Goal: Task Accomplishment & Management: Complete application form

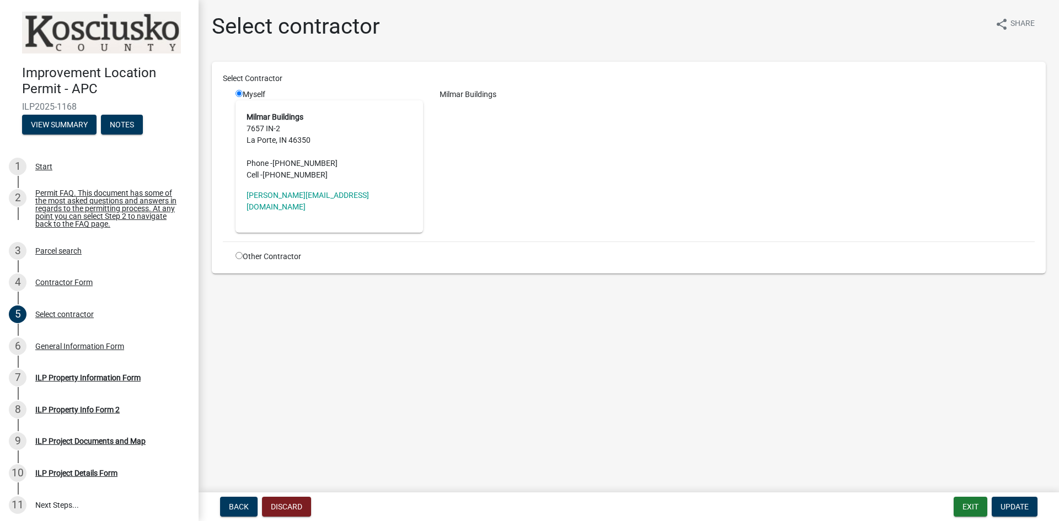
scroll to position [83, 0]
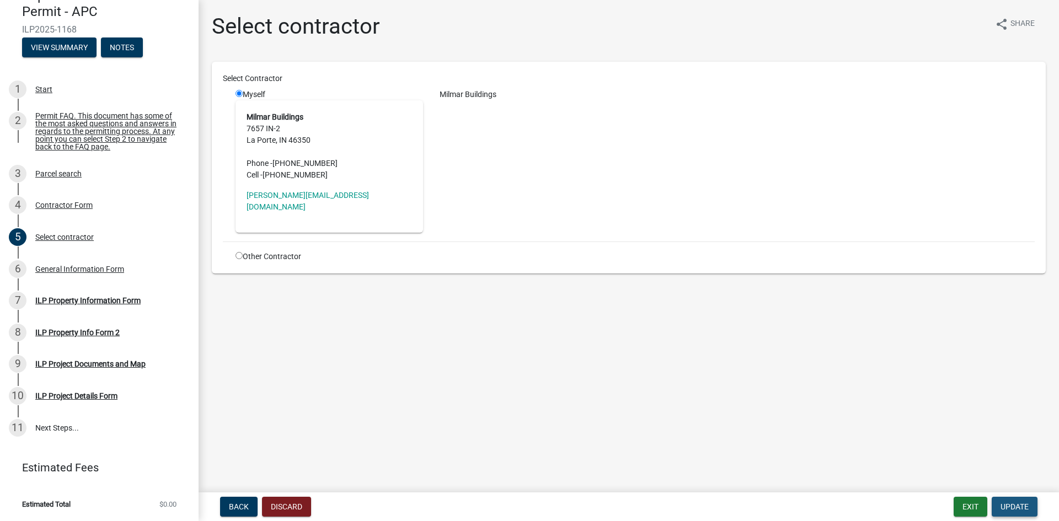
click at [1019, 505] on span "Update" at bounding box center [1014, 506] width 28 height 9
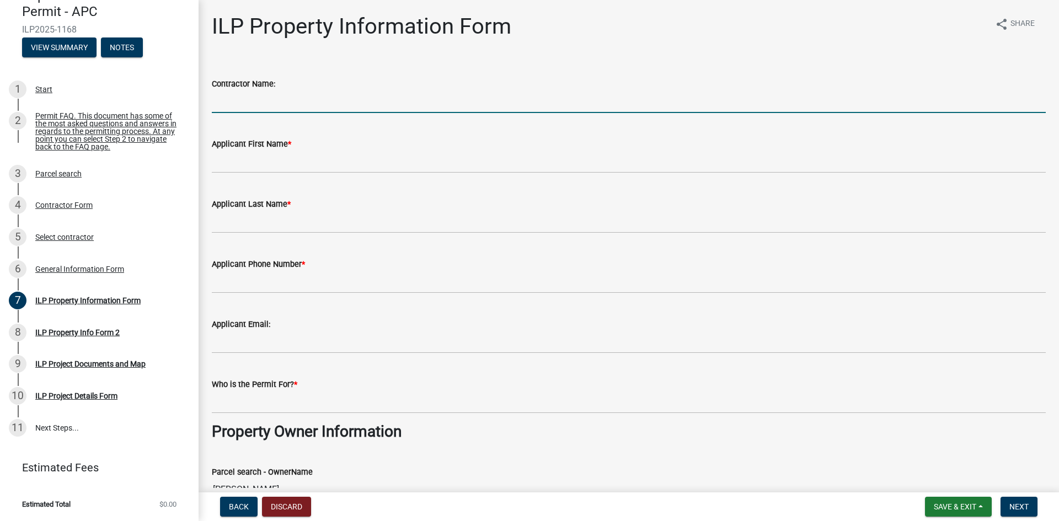
click at [287, 102] on input "Contractor Name:" at bounding box center [629, 101] width 834 height 23
type input "Milmar Post Buildings"
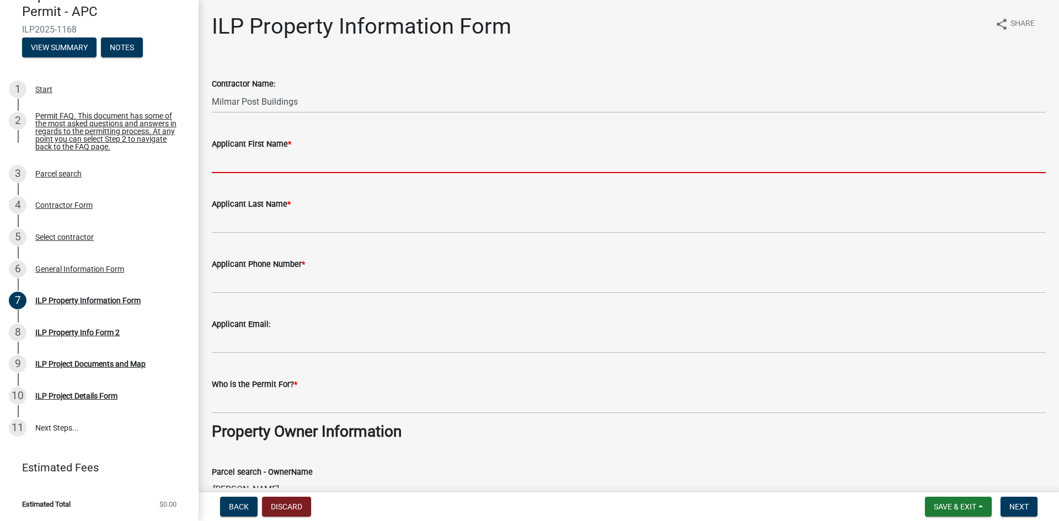
click at [280, 168] on input "Applicant First Name *" at bounding box center [629, 162] width 834 height 23
type input "Kale"
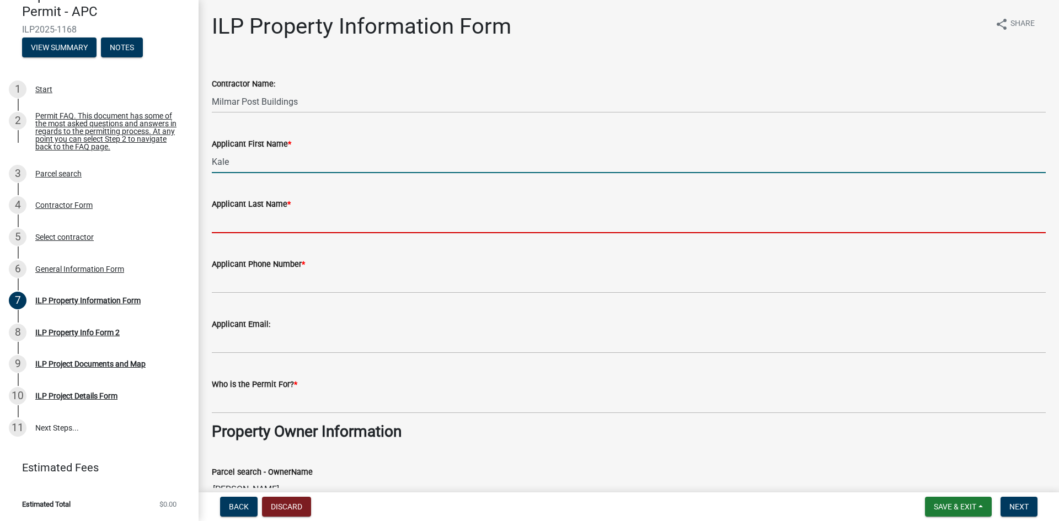
type input "[PERSON_NAME]"
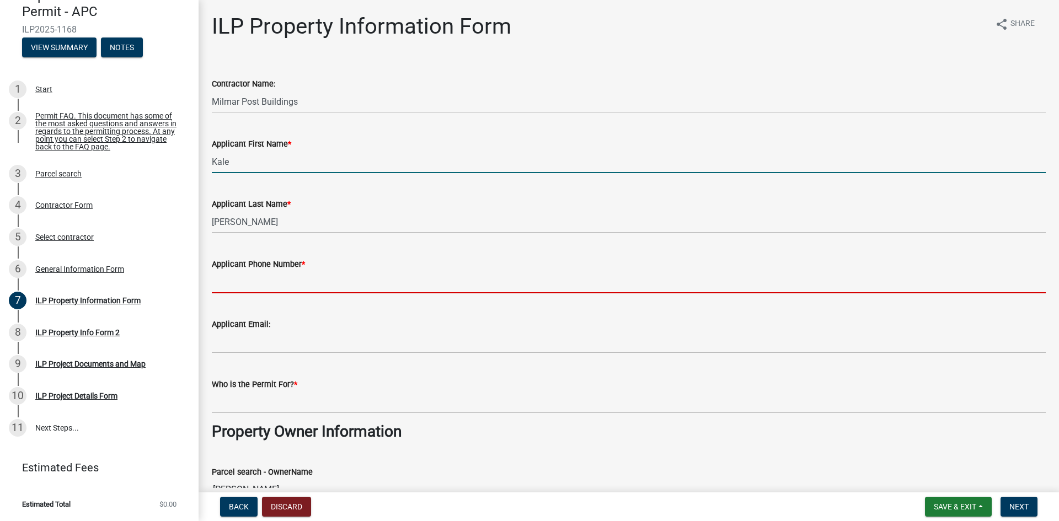
type input "5747806879"
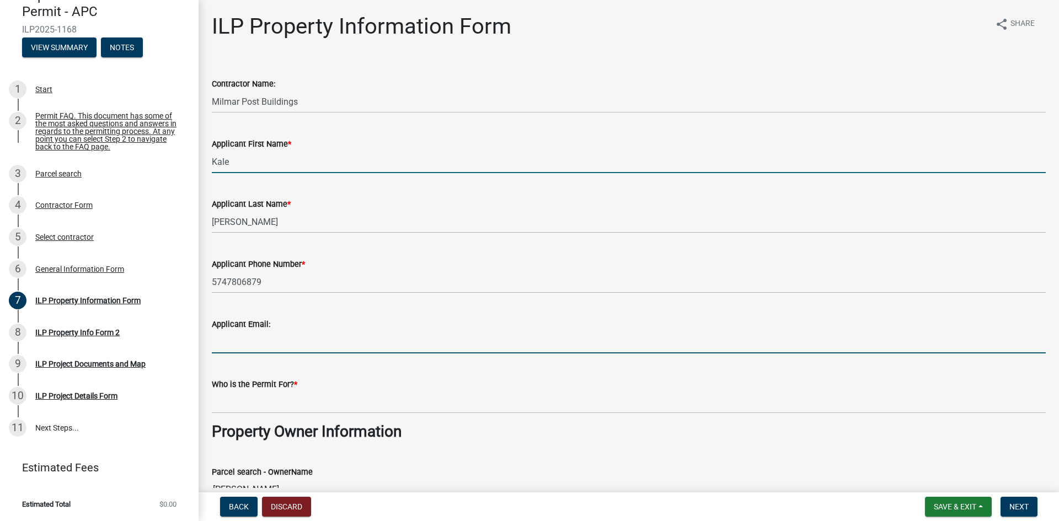
type input "[EMAIL_ADDRESS][DOMAIN_NAME]"
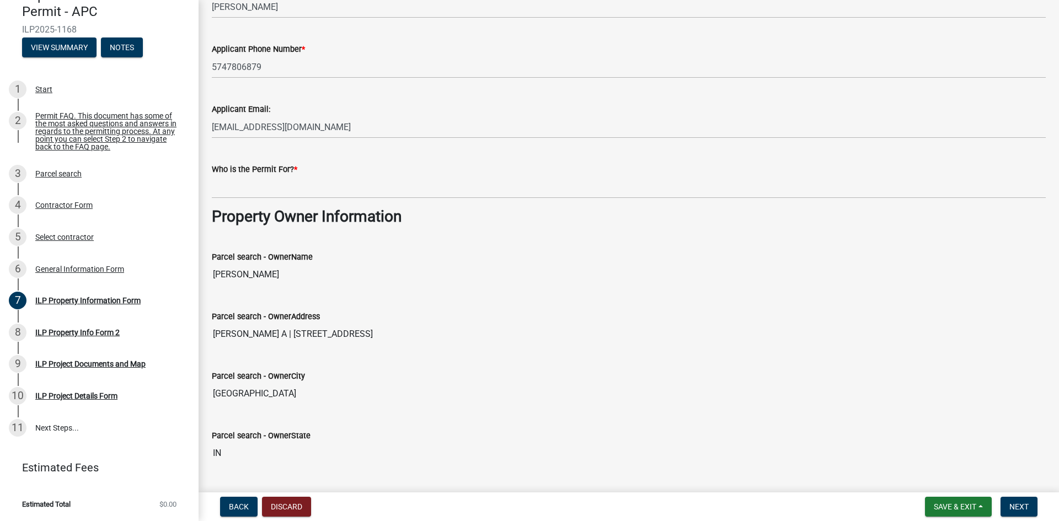
scroll to position [221, 0]
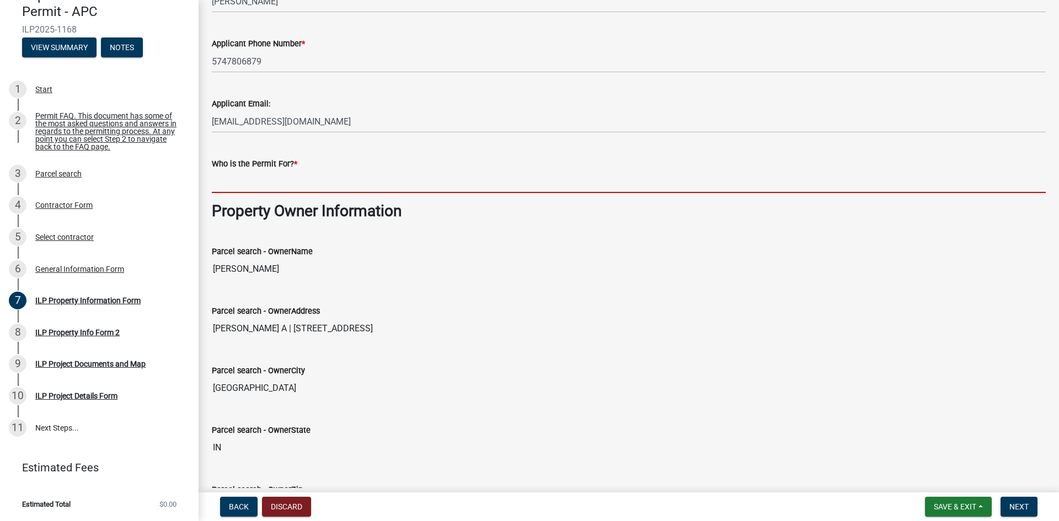
click at [303, 190] on input "Who is the Permit For? *" at bounding box center [629, 181] width 834 height 23
click at [308, 182] on input "Who is the Permit For? *" at bounding box center [629, 181] width 834 height 23
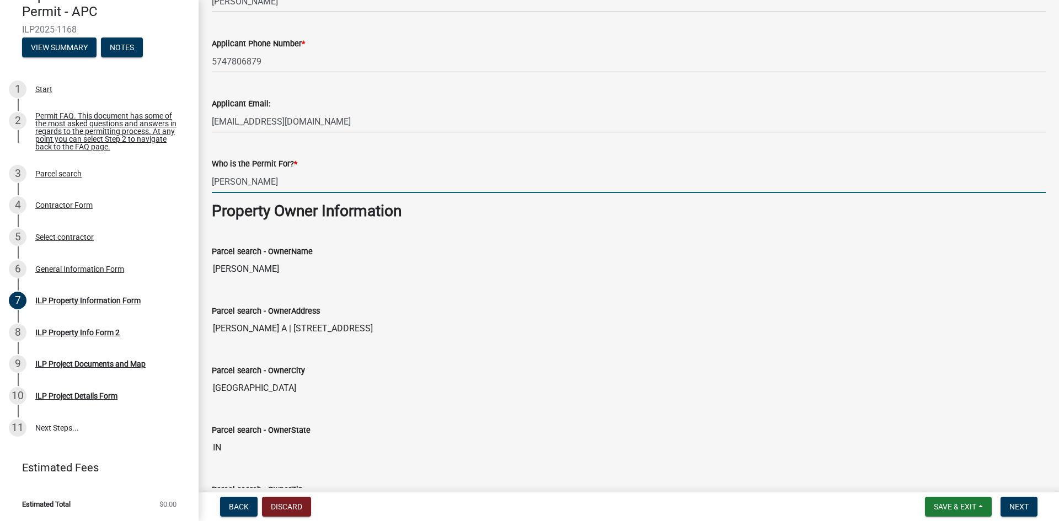
type input "[PERSON_NAME]"
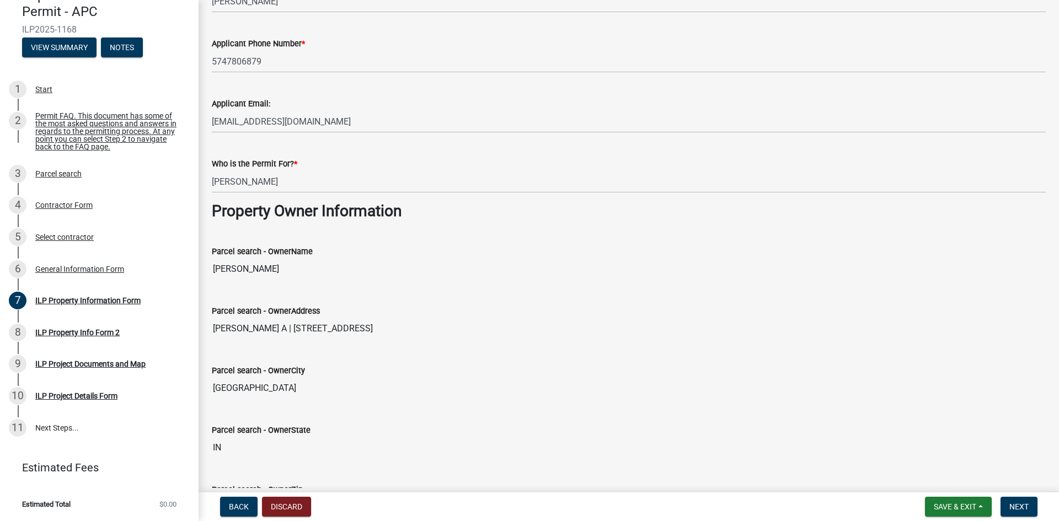
click at [249, 268] on input "[PERSON_NAME]" at bounding box center [629, 269] width 834 height 22
click at [249, 267] on input "[PERSON_NAME]" at bounding box center [629, 269] width 834 height 22
drag, startPoint x: 249, startPoint y: 267, endPoint x: 97, endPoint y: 273, distance: 152.3
click at [97, 273] on div "Improvement Location Permit - APC ILP2025-1168 View Summary Notes 1 Start 2 Per…" at bounding box center [529, 260] width 1059 height 521
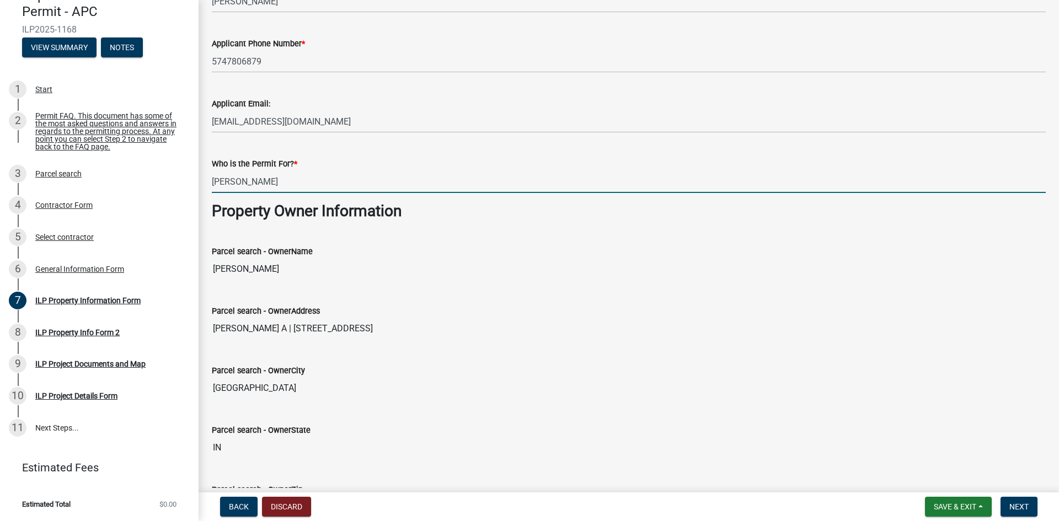
click at [271, 180] on input "[PERSON_NAME]" at bounding box center [629, 181] width 834 height 23
drag, startPoint x: 271, startPoint y: 180, endPoint x: 234, endPoint y: 180, distance: 37.5
click at [234, 180] on input "[PERSON_NAME]" at bounding box center [629, 181] width 834 height 23
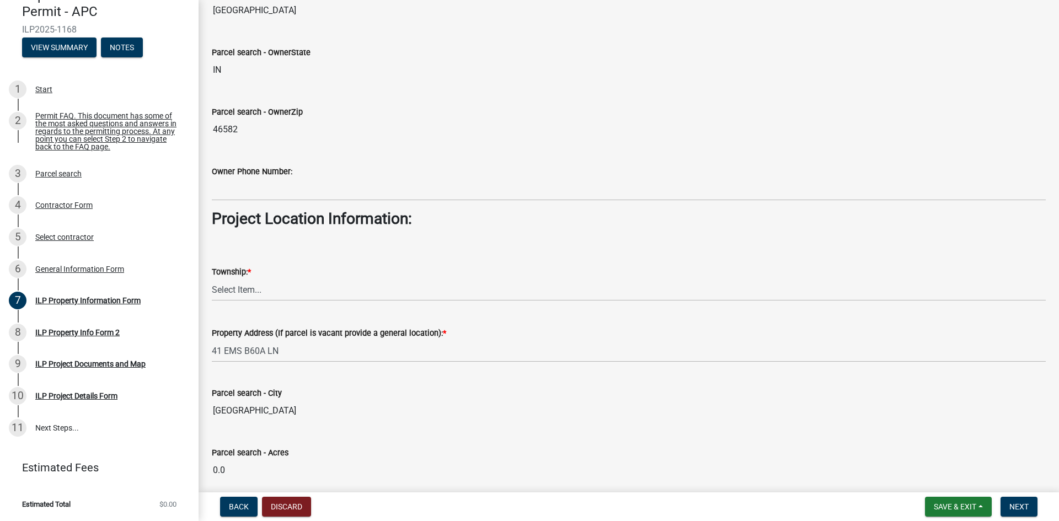
scroll to position [662, 0]
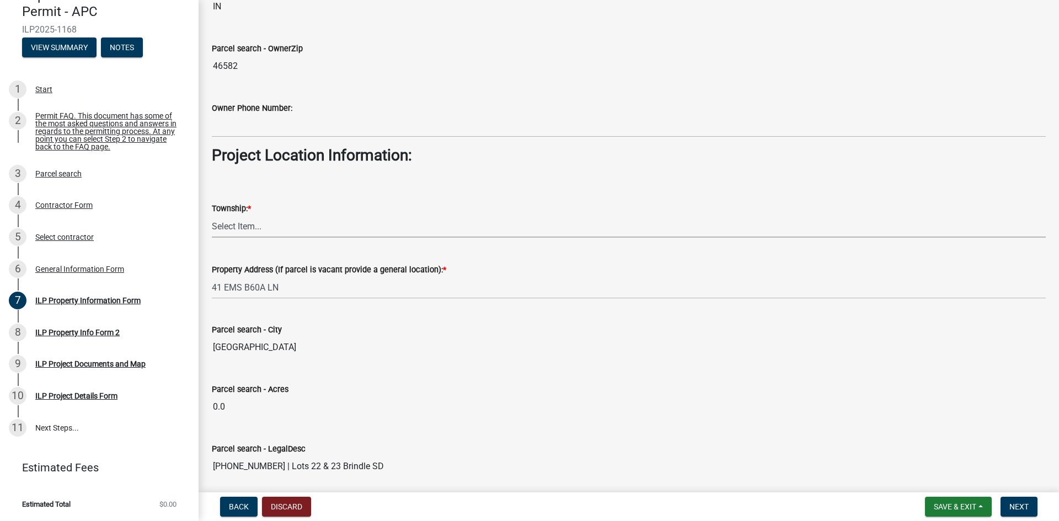
click at [300, 226] on select "Select Item... [PERSON_NAME] - Elkhart Co Clay Etna [GEOGRAPHIC_DATA][PERSON_NA…" at bounding box center [629, 226] width 834 height 23
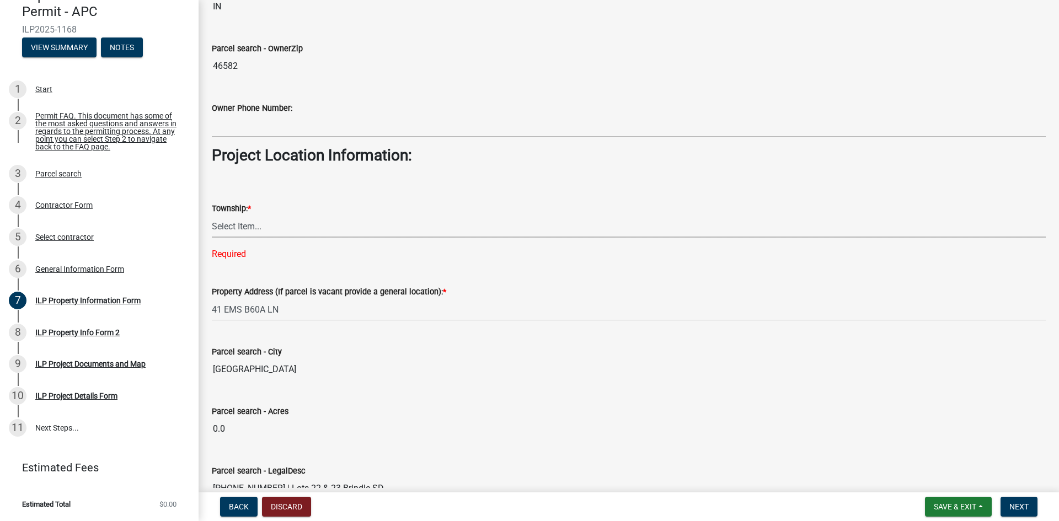
click at [263, 228] on select "Select Item... [PERSON_NAME] - Elkhart Co Clay Etna [GEOGRAPHIC_DATA][PERSON_NA…" at bounding box center [629, 226] width 834 height 23
click at [465, 237] on select "Select Item... [PERSON_NAME] - Elkhart Co Clay Etna [GEOGRAPHIC_DATA][PERSON_NA…" at bounding box center [629, 226] width 834 height 23
click at [366, 231] on select "Select Item... [PERSON_NAME] - Elkhart Co Clay Etna [GEOGRAPHIC_DATA][PERSON_NA…" at bounding box center [629, 226] width 834 height 23
click at [337, 232] on select "Select Item... [PERSON_NAME] - Elkhart Co Clay Etna [GEOGRAPHIC_DATA][PERSON_NA…" at bounding box center [629, 226] width 834 height 23
click at [212, 215] on select "Select Item... [PERSON_NAME] - Elkhart Co Clay Etna [GEOGRAPHIC_DATA][PERSON_NA…" at bounding box center [629, 226] width 834 height 23
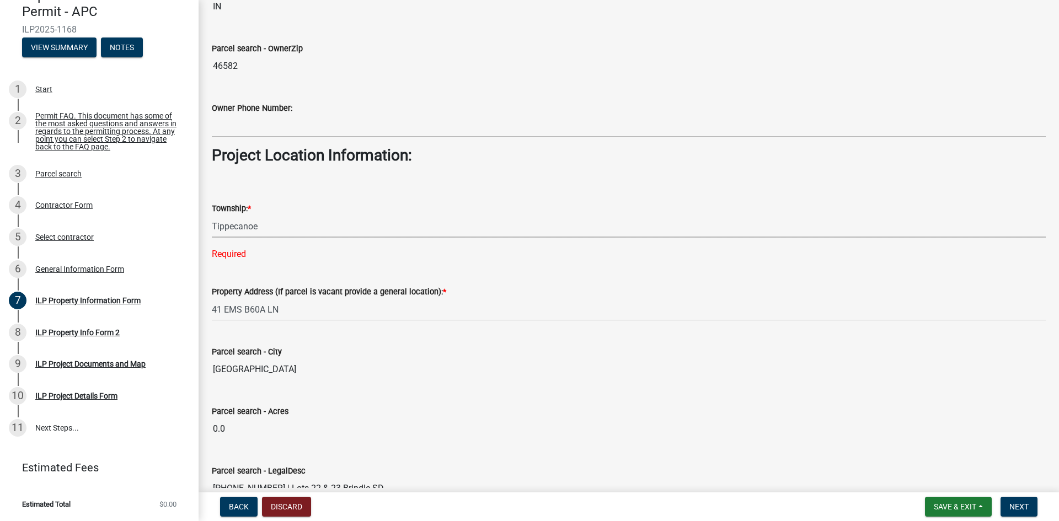
select select "8aeb2c27-db4f-4f65-83dd-c512a3678cb2"
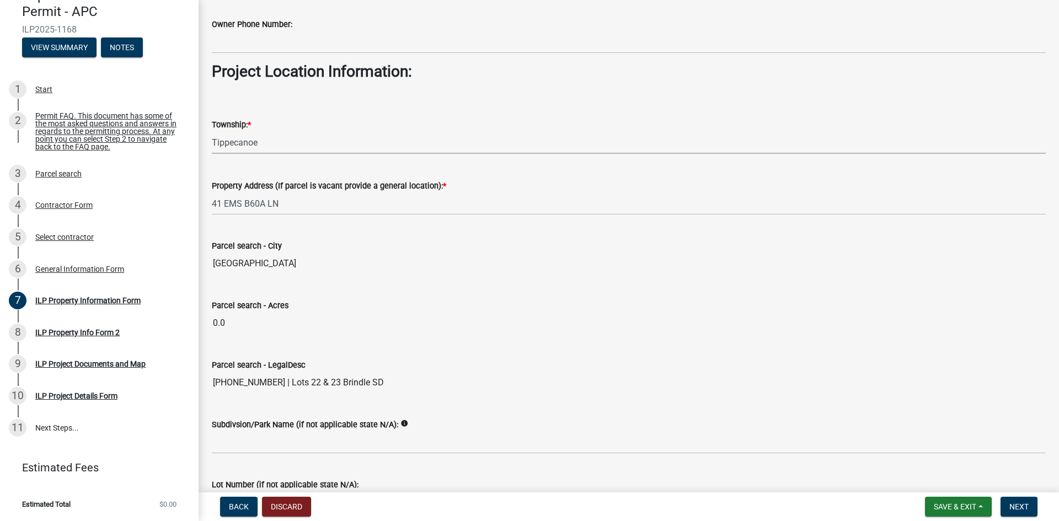
scroll to position [823, 0]
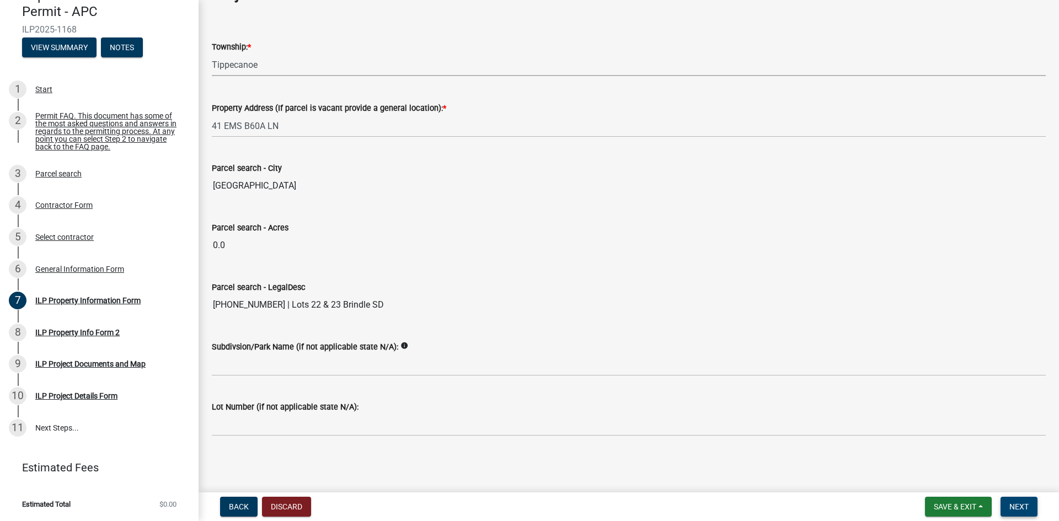
click at [1023, 502] on span "Next" at bounding box center [1018, 506] width 19 height 9
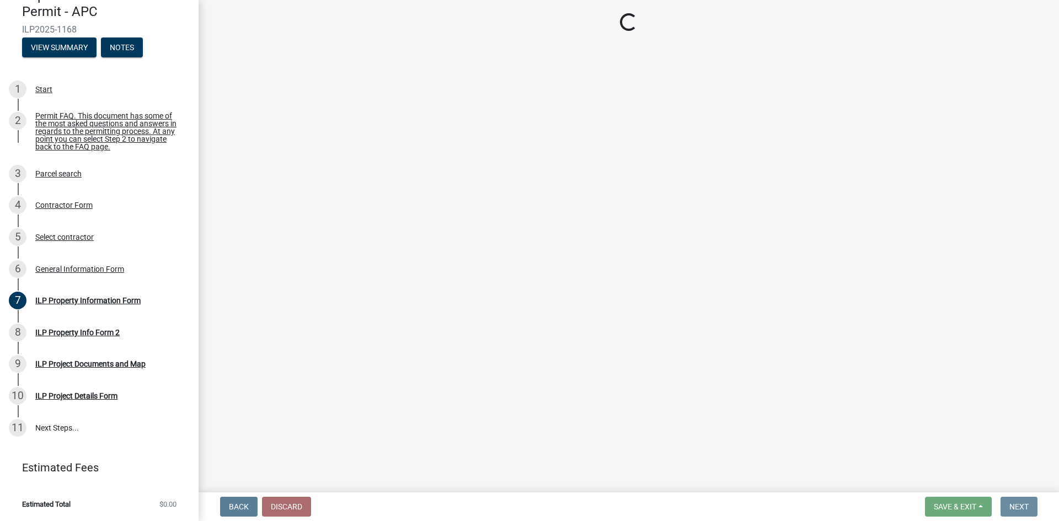
scroll to position [0, 0]
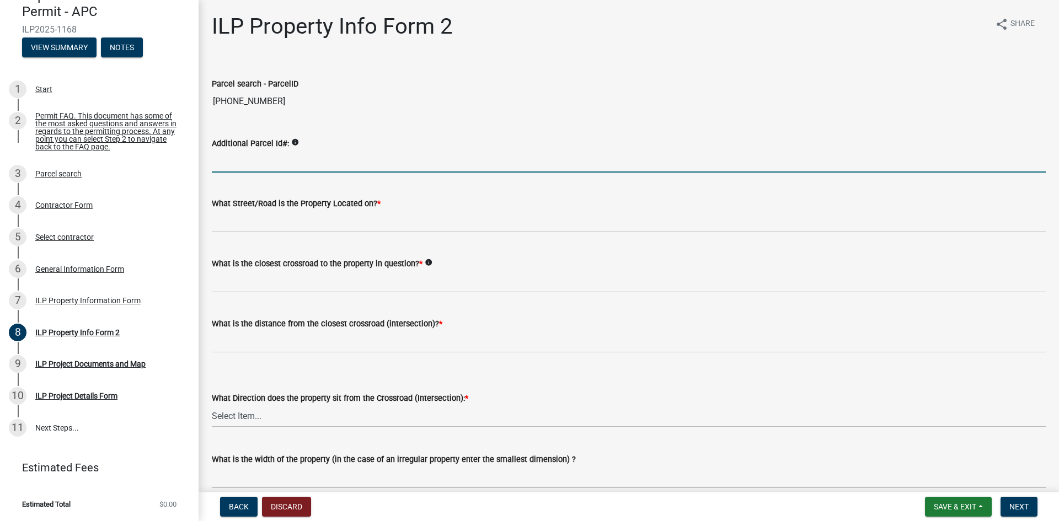
click at [285, 157] on input "Additional Parcel Id#:" at bounding box center [629, 161] width 834 height 23
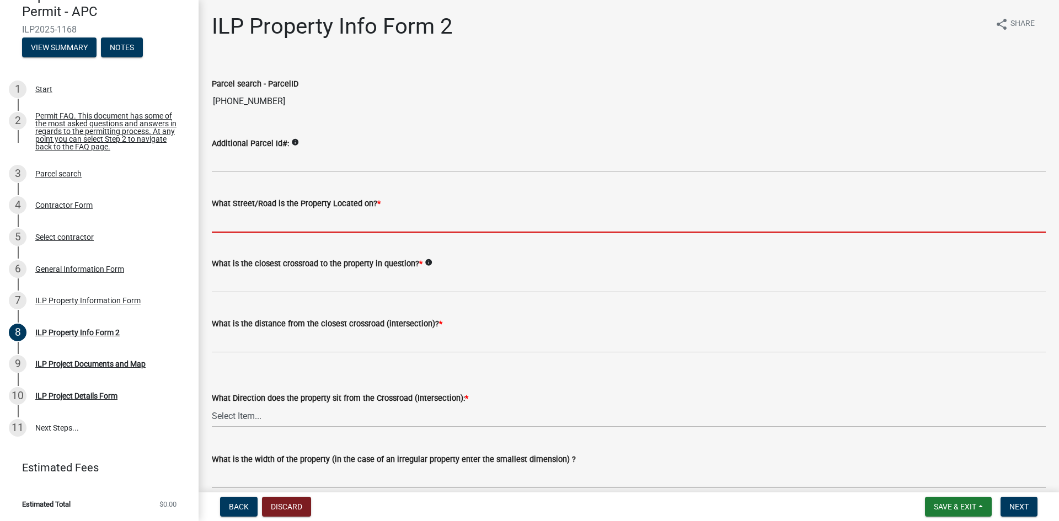
click at [324, 226] on input "What Street/Road is the Property Located on? *" at bounding box center [629, 221] width 834 height 23
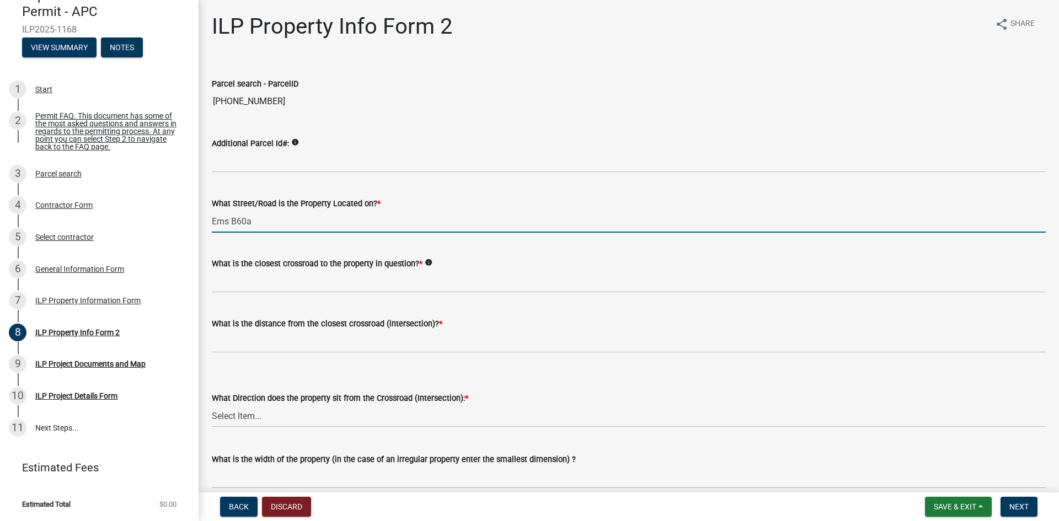
type input "Ems B60a"
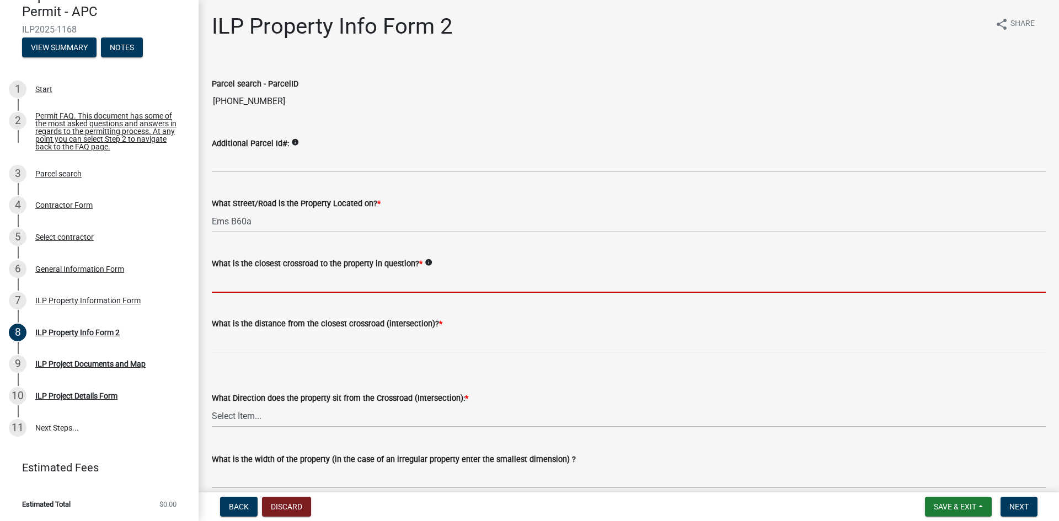
click at [324, 286] on input "What is the closest crossroad to the property in question? *" at bounding box center [629, 281] width 834 height 23
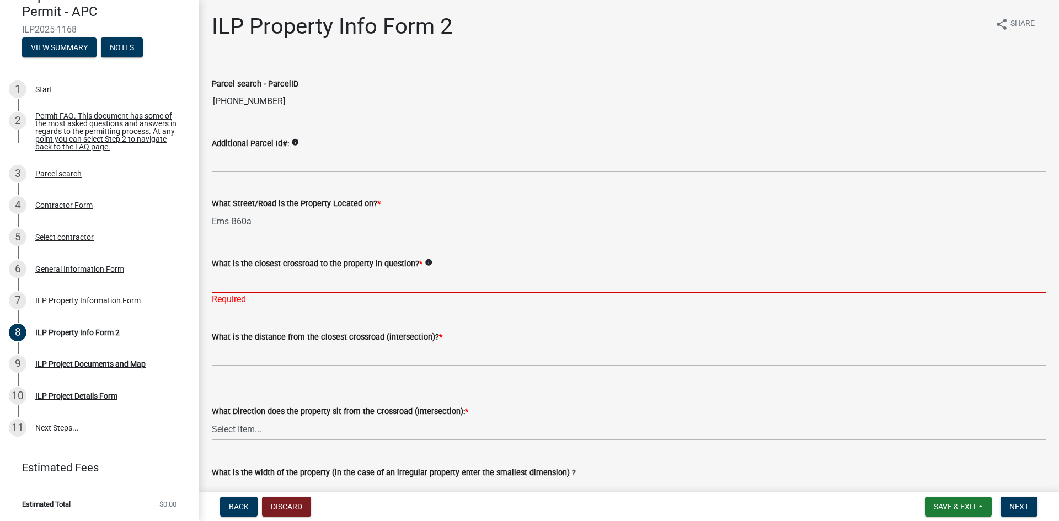
click at [341, 286] on input "What is the closest crossroad to the property in question? *" at bounding box center [629, 281] width 834 height 23
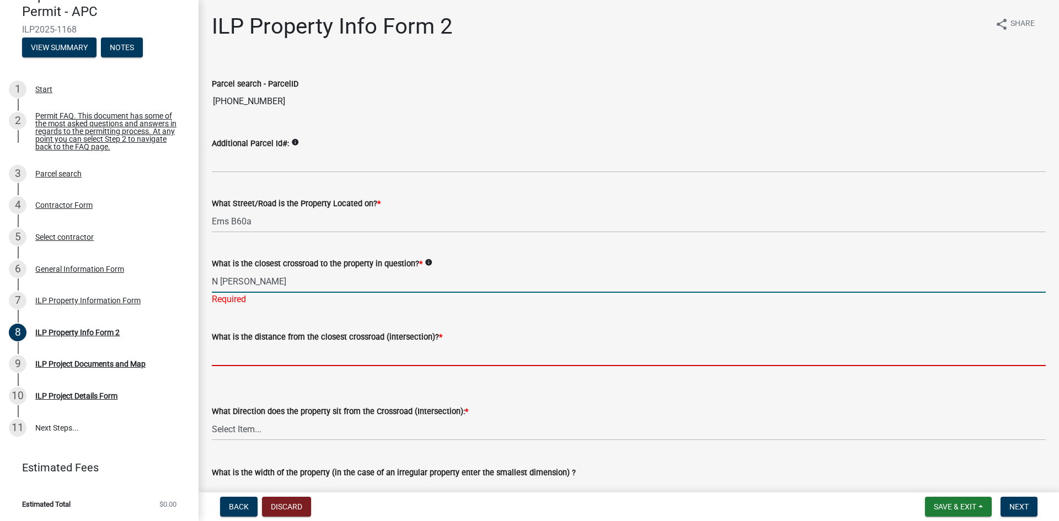
click at [317, 365] on wm-data-entity-input-list "Parcel search - ParcelID [PHONE_NUMBER] Additional Parcel Id#: info What Street…" at bounding box center [629, 460] width 834 height 797
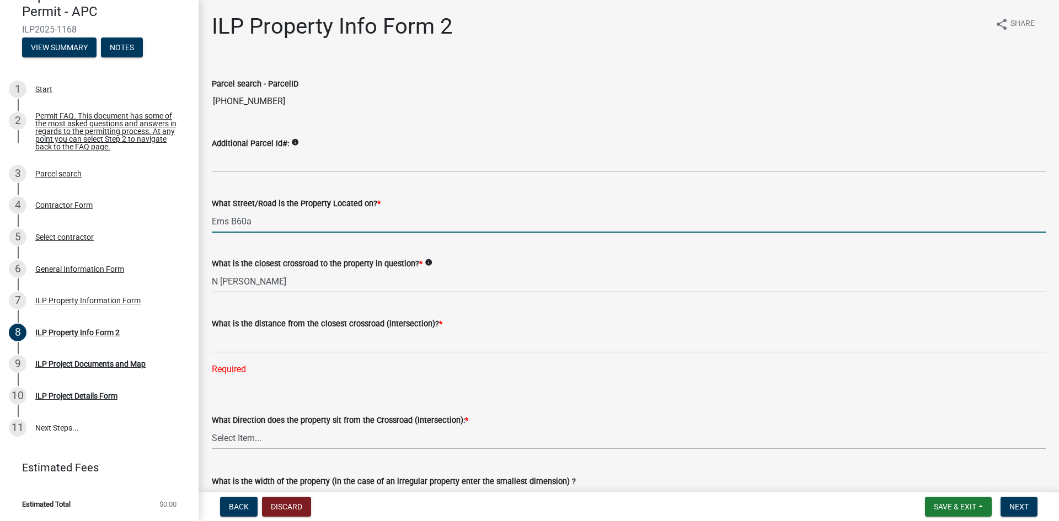
drag, startPoint x: 259, startPoint y: 222, endPoint x: 203, endPoint y: 227, distance: 56.0
click at [203, 227] on div "What Street/Road is the Property Located on? * Ems B60a" at bounding box center [628, 206] width 850 height 51
click at [300, 268] on label "What is the closest crossroad to the property in question? *" at bounding box center [317, 264] width 211 height 8
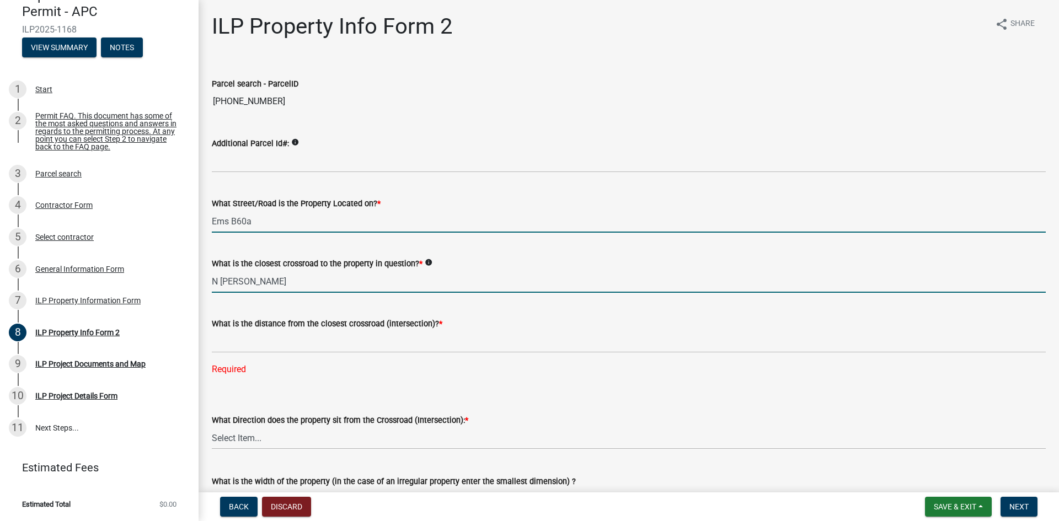
click at [300, 270] on input "N [PERSON_NAME]" at bounding box center [629, 281] width 834 height 23
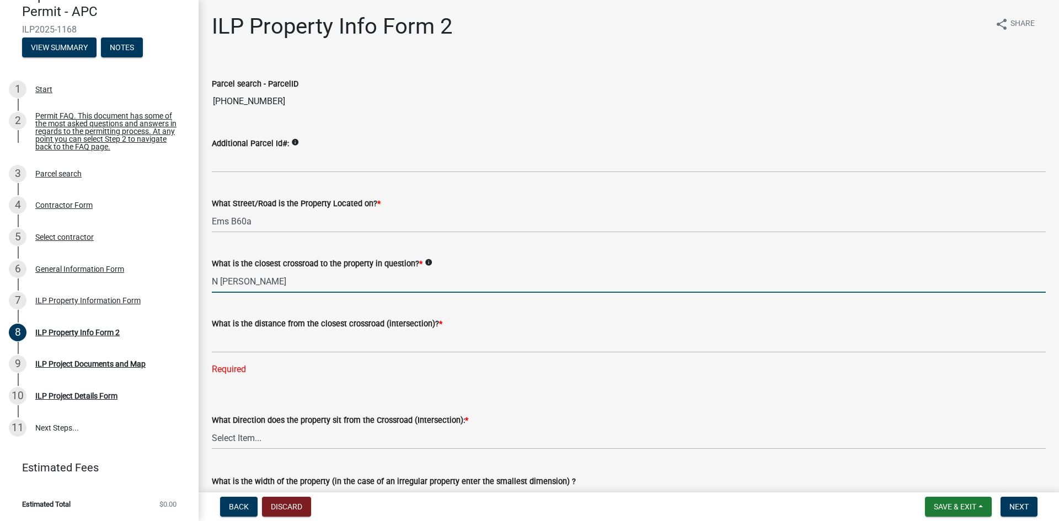
click at [293, 280] on input "N [PERSON_NAME]" at bounding box center [629, 281] width 834 height 23
paste input "Ems B60a"
type input "Ems B60"
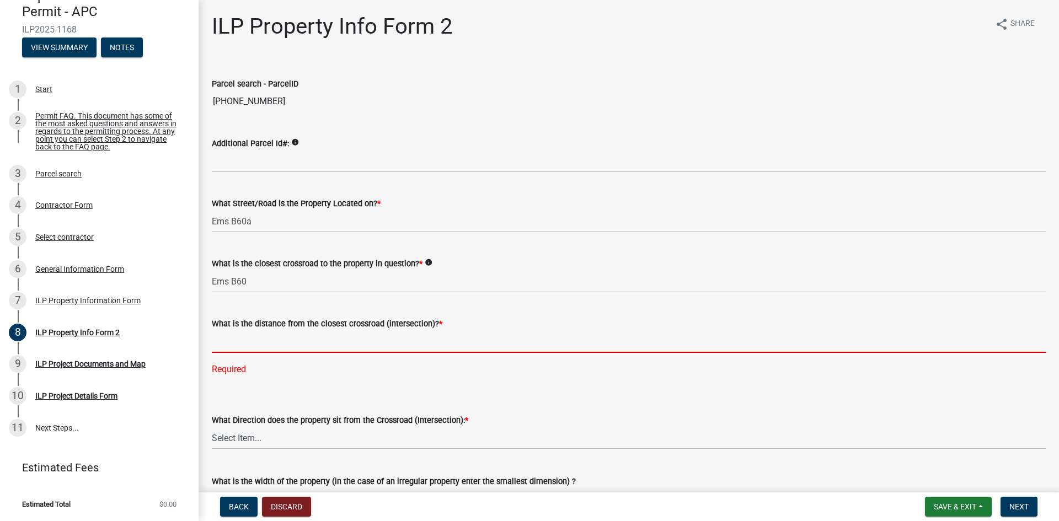
click at [224, 346] on input "text" at bounding box center [629, 341] width 834 height 23
click at [283, 347] on input "text" at bounding box center [629, 341] width 834 height 23
click at [429, 345] on input "text" at bounding box center [629, 341] width 834 height 23
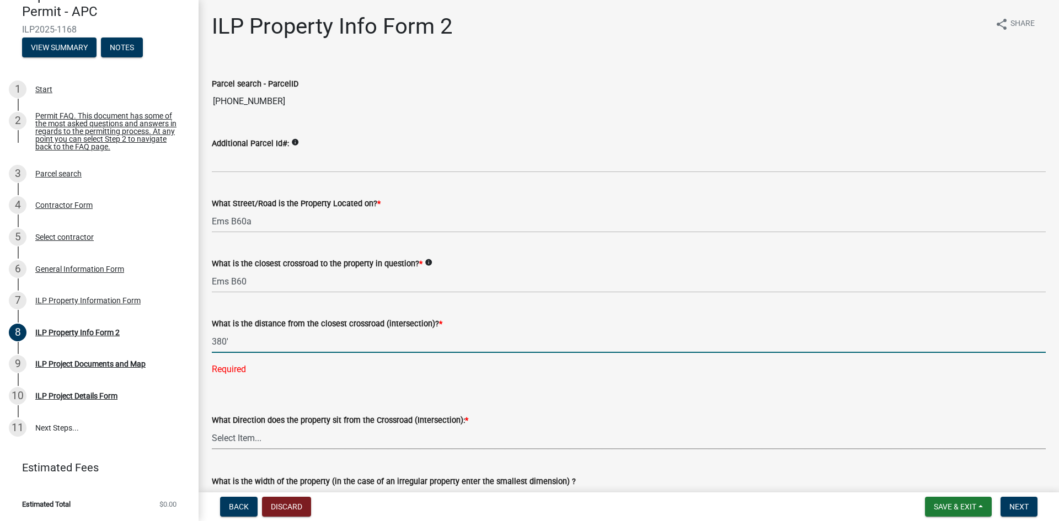
type input "380"
click at [358, 440] on wm-data-entity-input-list "Parcel search - ParcelID [PHONE_NUMBER] Additional Parcel Id#: info What Street…" at bounding box center [629, 464] width 834 height 805
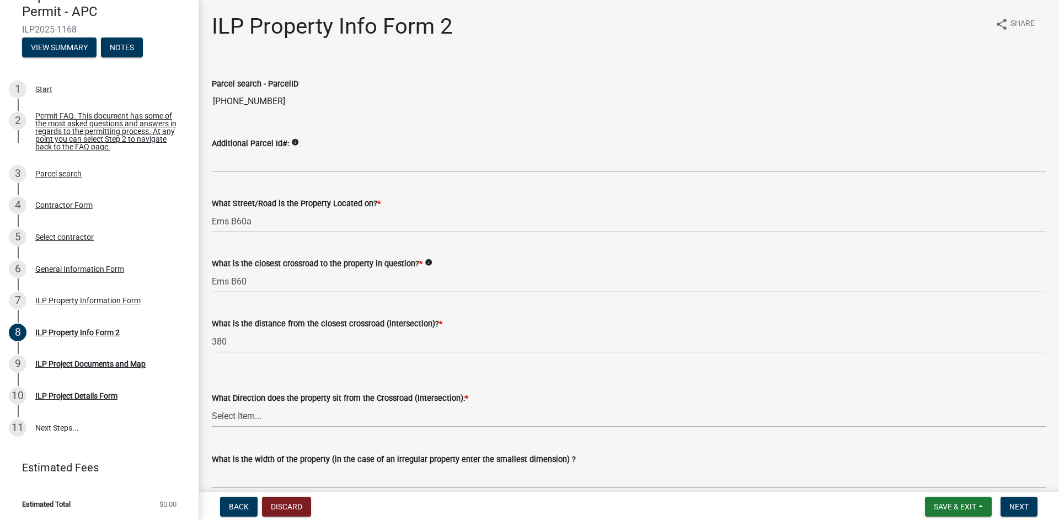
click at [367, 443] on wm-data-entity-input-list "Parcel search - ParcelID [PHONE_NUMBER] Additional Parcel Id#: info What Street…" at bounding box center [629, 453] width 834 height 783
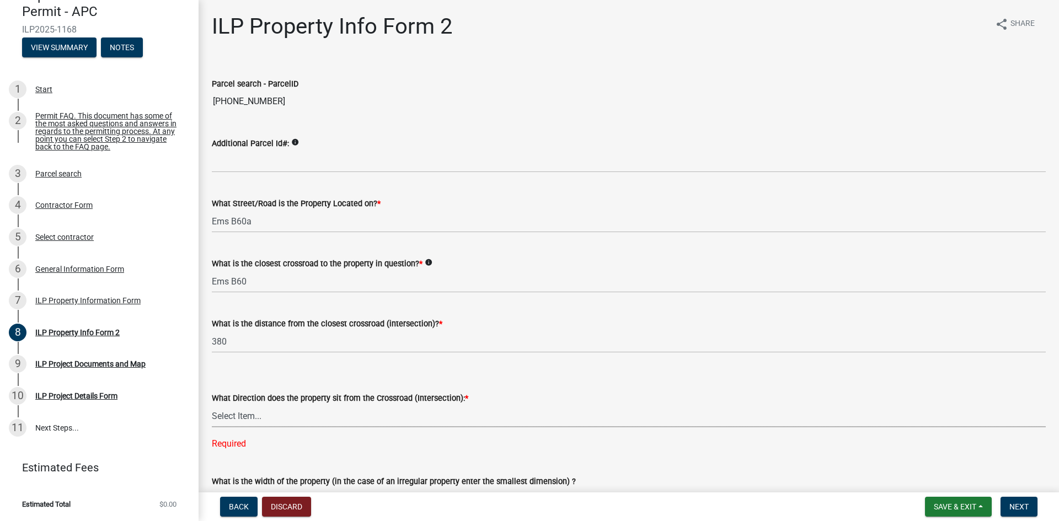
click at [310, 418] on select "Select Item... N NE NW S SE SW E W" at bounding box center [629, 416] width 834 height 23
click at [212, 405] on select "Select Item... N NE NW S SE SW E W" at bounding box center [629, 416] width 834 height 23
select select "7b11be74-d7bb-4878-8b50-4ecdc0000cbf"
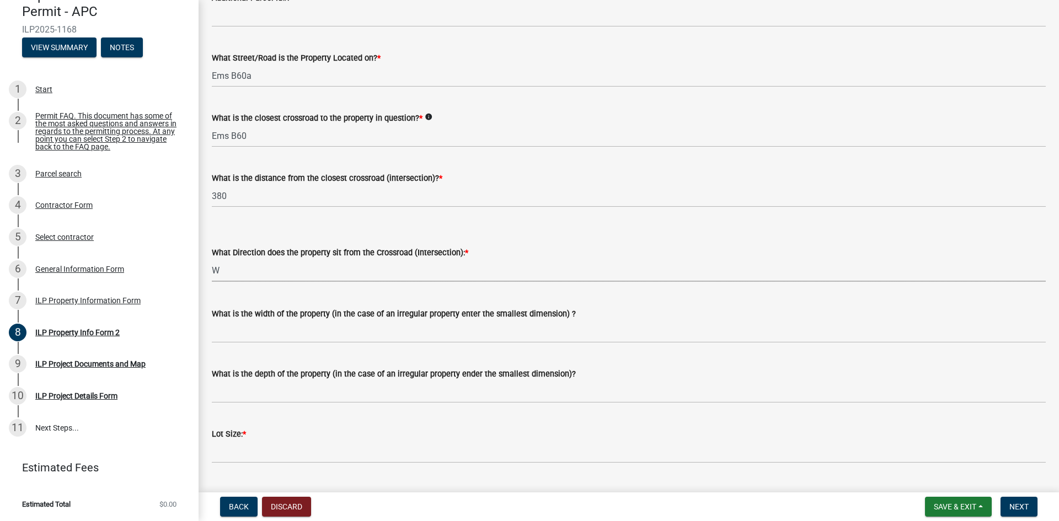
scroll to position [165, 0]
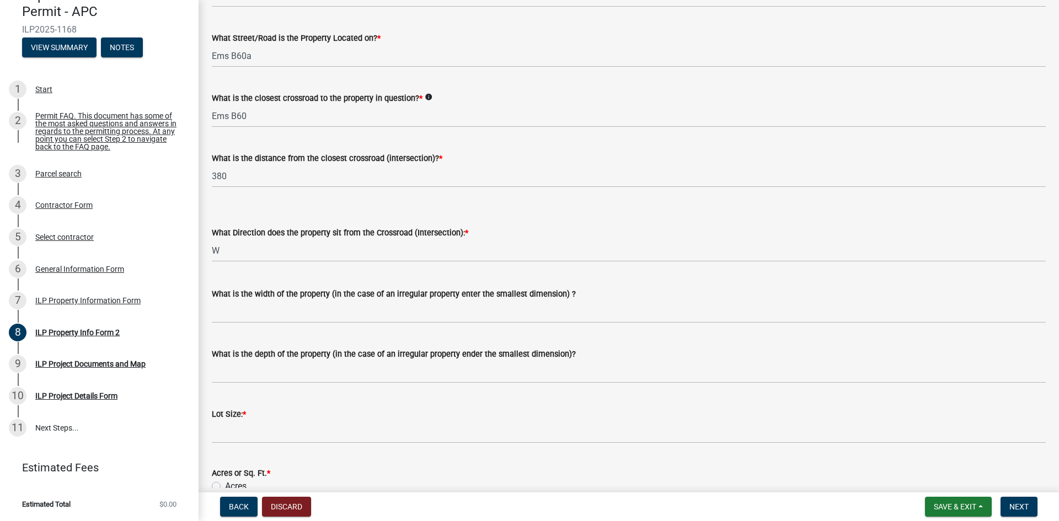
click at [308, 299] on div "What is the width of the property (in the case of an irregular property enter t…" at bounding box center [629, 293] width 834 height 13
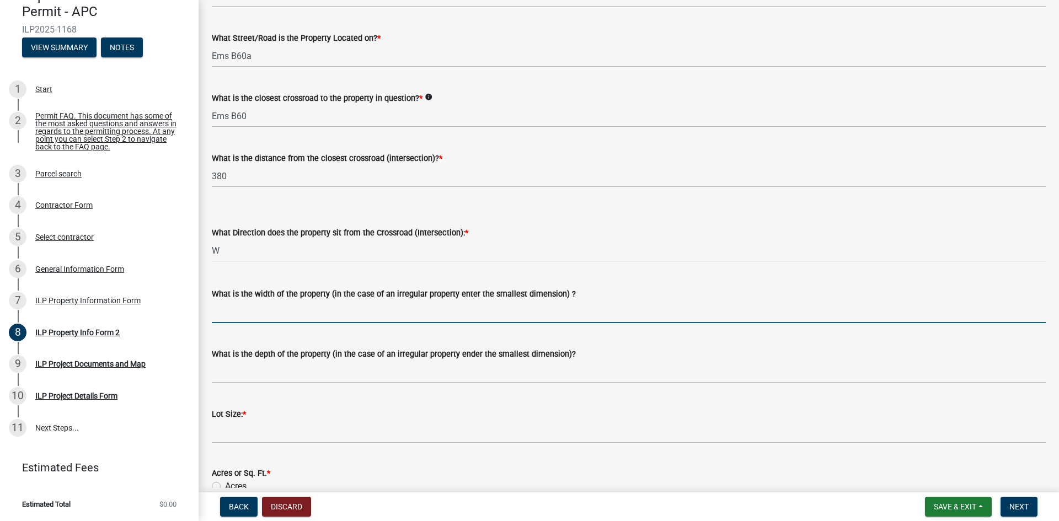
click at [304, 308] on input "What is the width of the property (in the case of an irregular property enter t…" at bounding box center [629, 311] width 834 height 23
click at [272, 311] on input "What is the width of the property (in the case of an irregular property enter t…" at bounding box center [629, 311] width 834 height 23
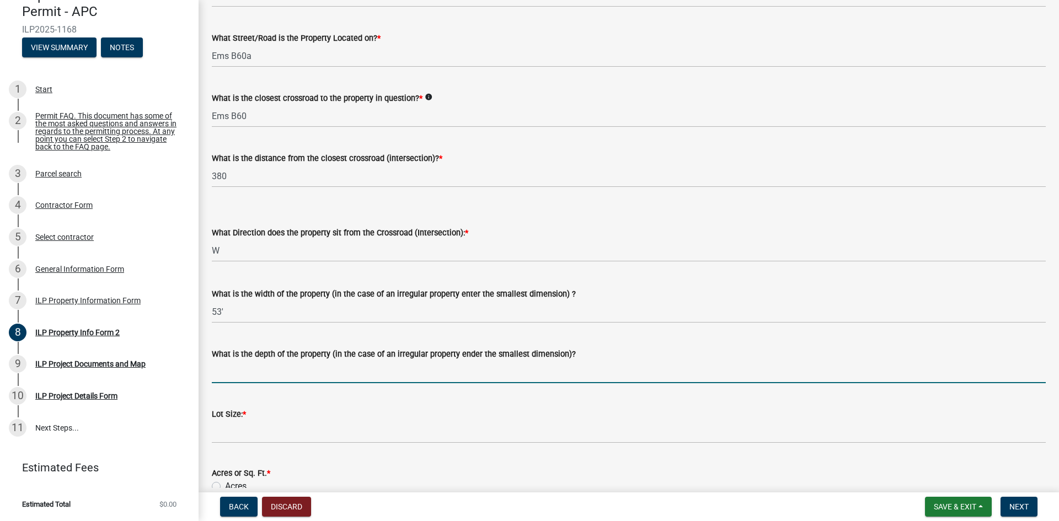
click at [278, 364] on input "What is the depth of the property (in the case of an irregular property ender t…" at bounding box center [629, 372] width 834 height 23
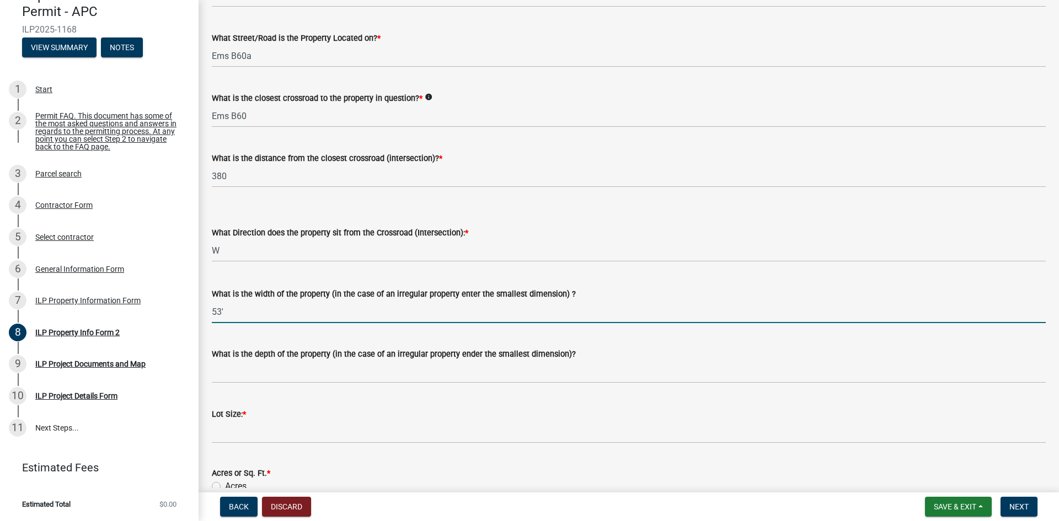
click at [331, 309] on input "53'" at bounding box center [629, 311] width 834 height 23
type input "5"
type input "110'"
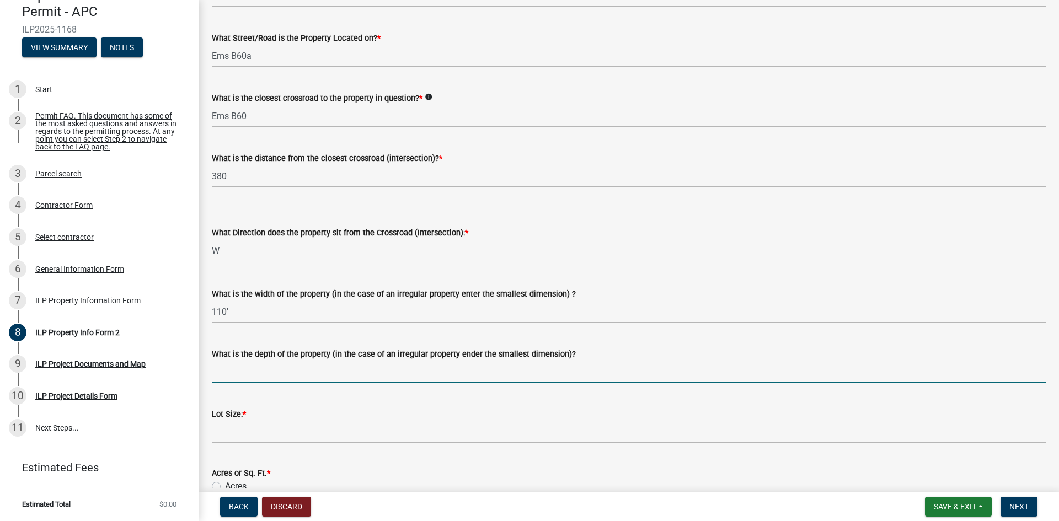
click at [297, 369] on input "What is the depth of the property (in the case of an irregular property ender t…" at bounding box center [629, 372] width 834 height 23
click at [255, 363] on input "What is the depth of the property (in the case of an irregular property ender t…" at bounding box center [629, 372] width 834 height 23
type input "62'"
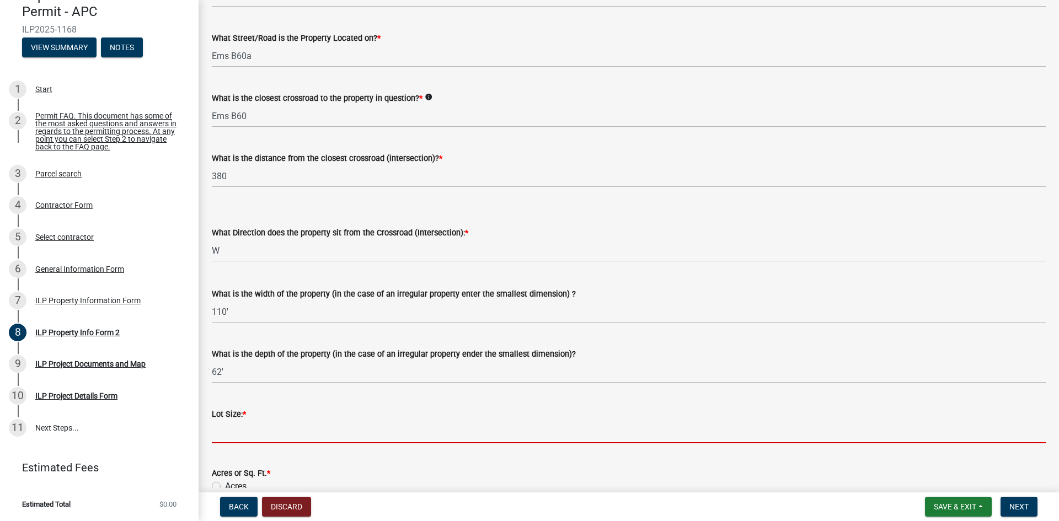
click at [279, 433] on input "text" at bounding box center [629, 432] width 834 height 23
click at [268, 431] on input "text" at bounding box center [629, 432] width 834 height 23
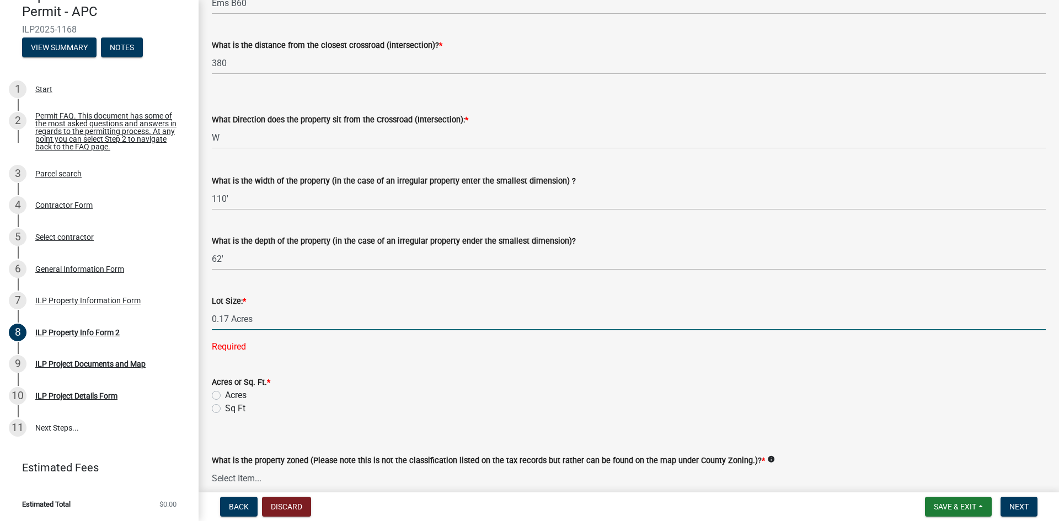
scroll to position [331, 0]
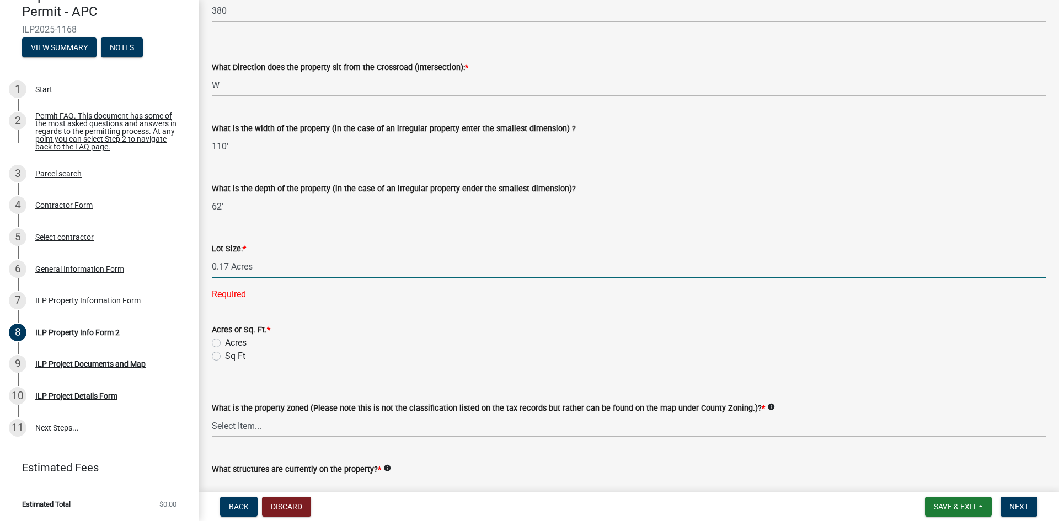
type input "0.17"
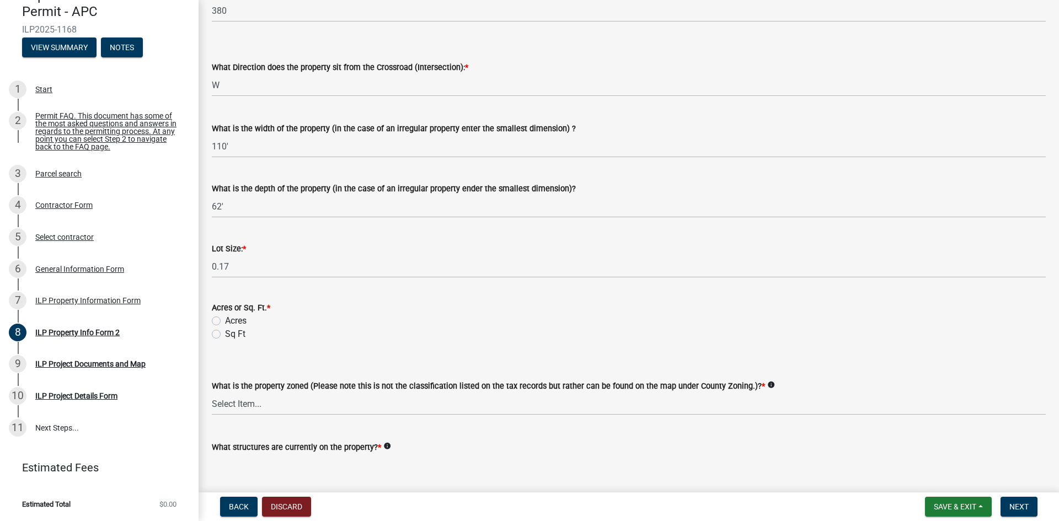
click at [221, 343] on wm-data-entity-input "Acres or Sq. Ft. * Acres Sq Ft" at bounding box center [629, 319] width 834 height 63
click at [225, 321] on label "Acres" at bounding box center [236, 320] width 22 height 13
click at [225, 321] on input "Acres" at bounding box center [228, 317] width 7 height 7
radio input "true"
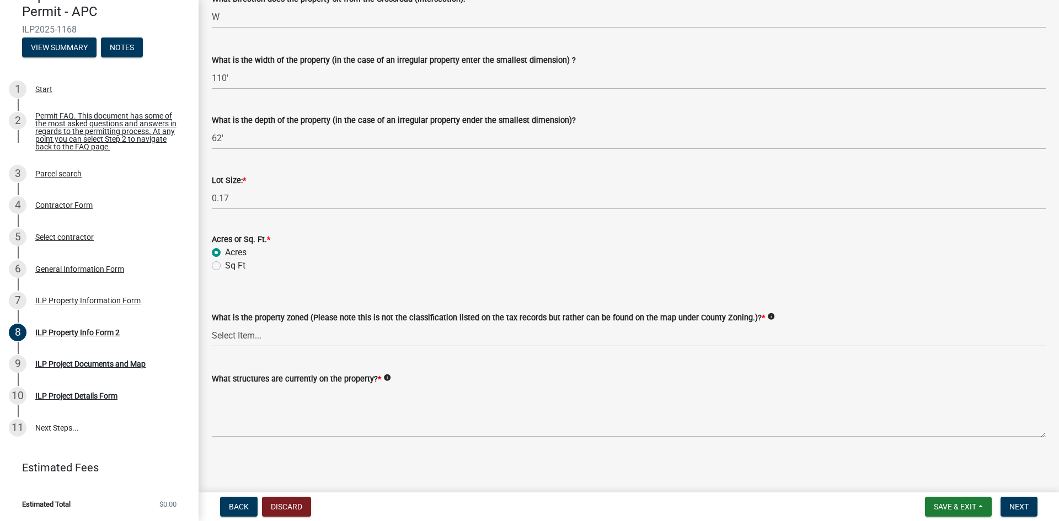
scroll to position [400, 0]
click at [266, 332] on select "Select Item... Agricultural Agricultural 2 Commercial Environmental Industrial …" at bounding box center [629, 334] width 834 height 23
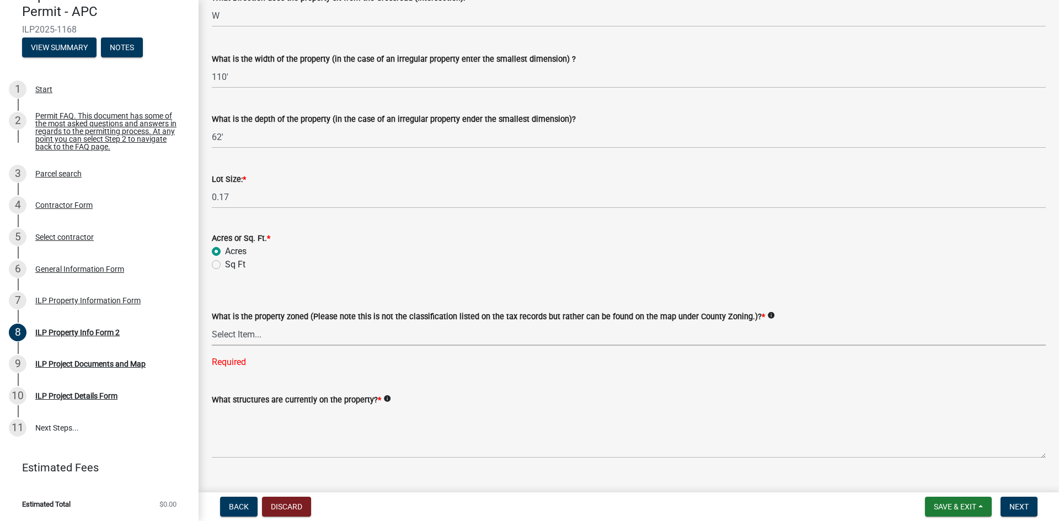
scroll to position [422, 0]
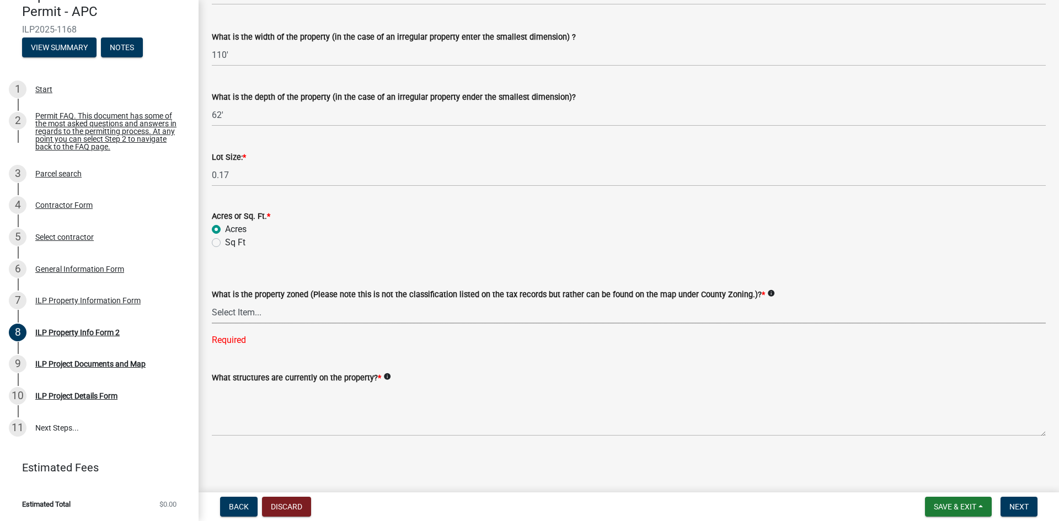
click at [452, 309] on select "Select Item... Agricultural Agricultural 2 Commercial Environmental Industrial …" at bounding box center [629, 312] width 834 height 23
click at [212, 323] on select "Select Item... Agricultural Agricultural 2 Commercial Environmental Industrial …" at bounding box center [629, 312] width 834 height 23
select select "1146270b-2111-4e23-bf7f-74ce85cf7041"
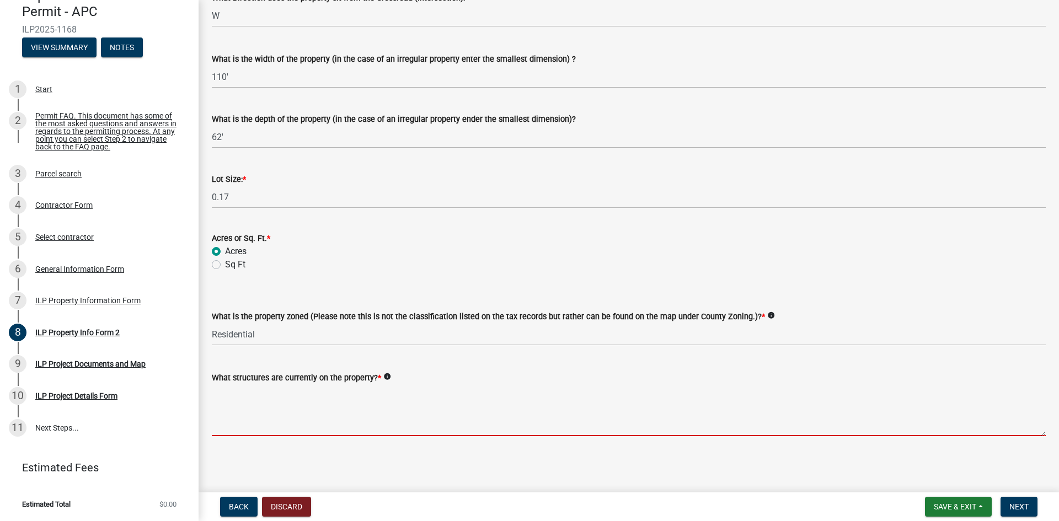
click at [264, 422] on textarea "What structures are currently on the property? *" at bounding box center [629, 410] width 834 height 52
click at [274, 332] on select "Select Item... Agricultural Agricultural 2 Commercial Environmental Industrial …" at bounding box center [629, 334] width 834 height 23
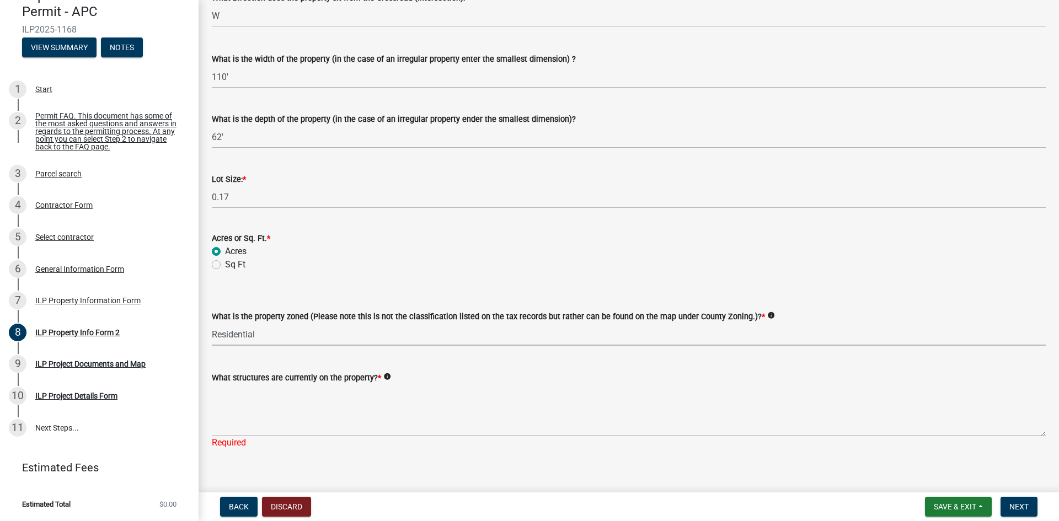
click at [274, 332] on select "Select Item... Agricultural Agricultural 2 Commercial Environmental Industrial …" at bounding box center [629, 334] width 834 height 23
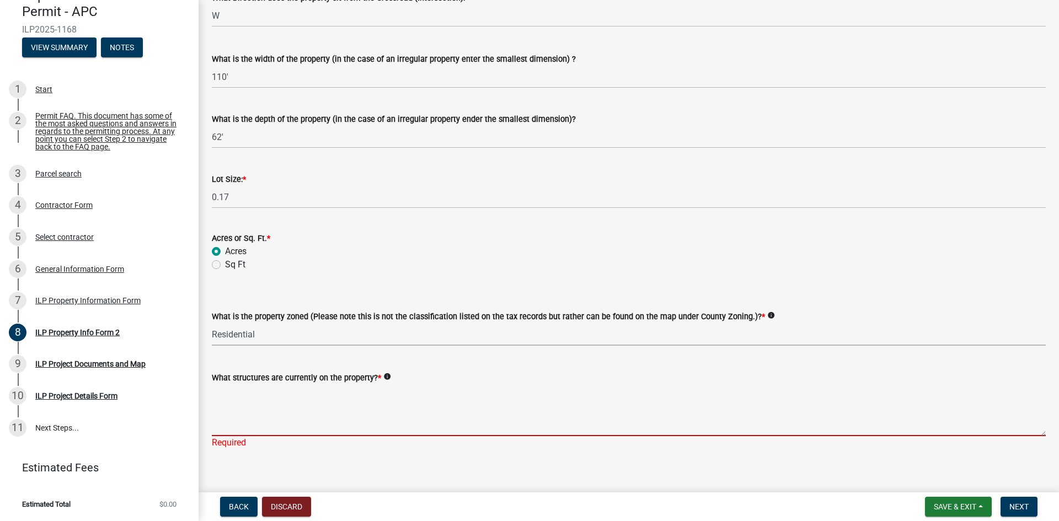
click at [253, 429] on textarea "What structures are currently on the property? *" at bounding box center [629, 410] width 834 height 52
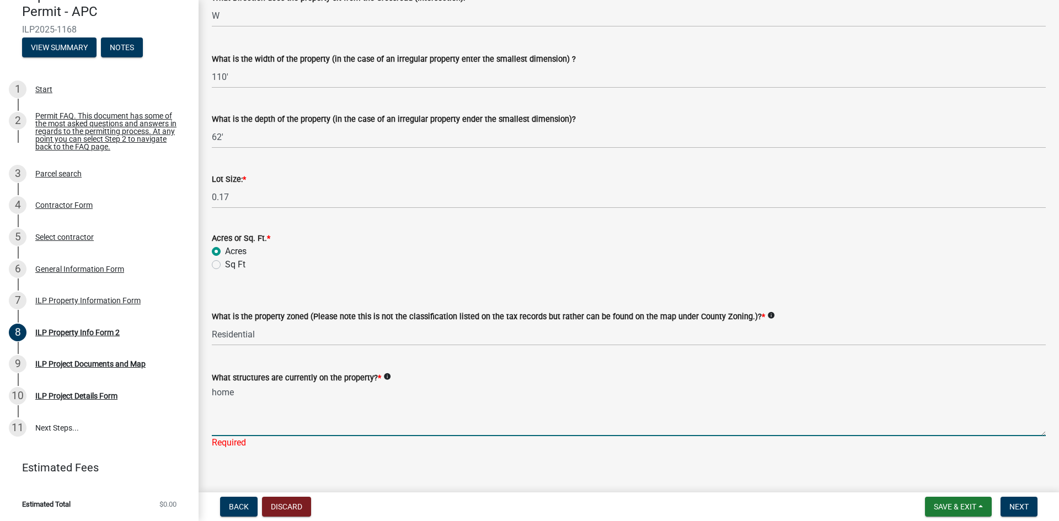
type textarea "home"
click at [264, 463] on main "ILP Property Info Form 2 share Share Parcel search - ParcelID [PHONE_NUMBER] Ad…" at bounding box center [628, 244] width 860 height 488
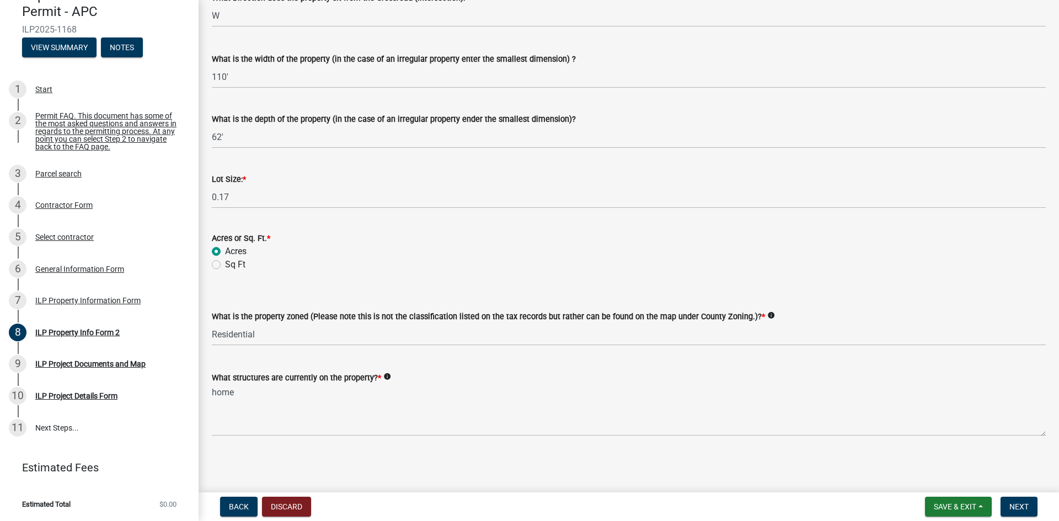
click at [300, 382] on label "What structures are currently on the property? *" at bounding box center [296, 378] width 169 height 8
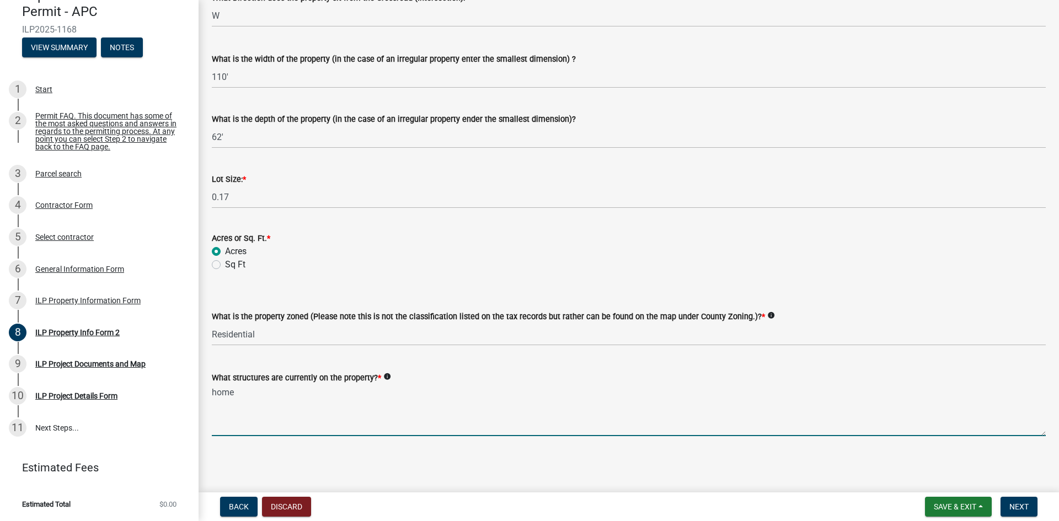
click at [300, 384] on textarea "home" at bounding box center [629, 410] width 834 height 52
click at [1015, 503] on span "Next" at bounding box center [1018, 506] width 19 height 9
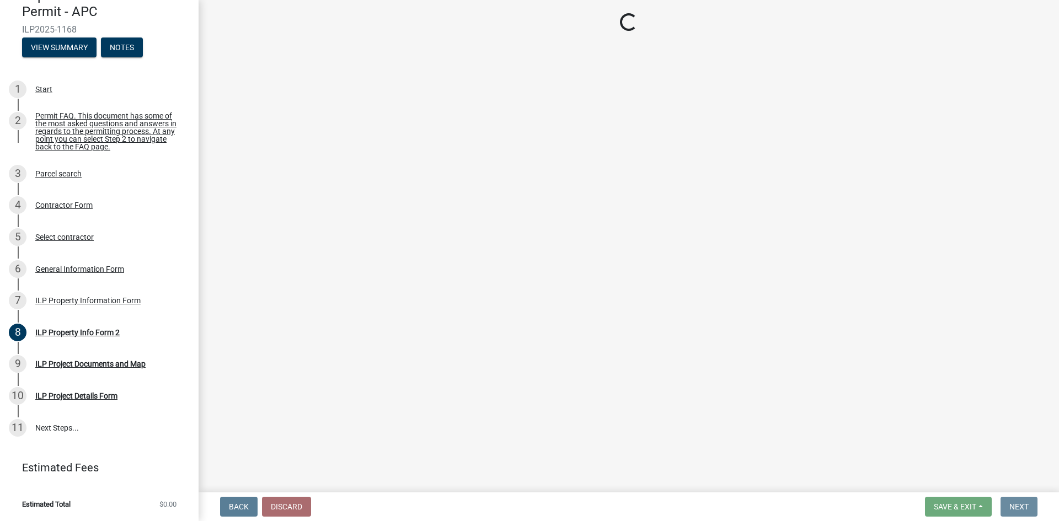
scroll to position [0, 0]
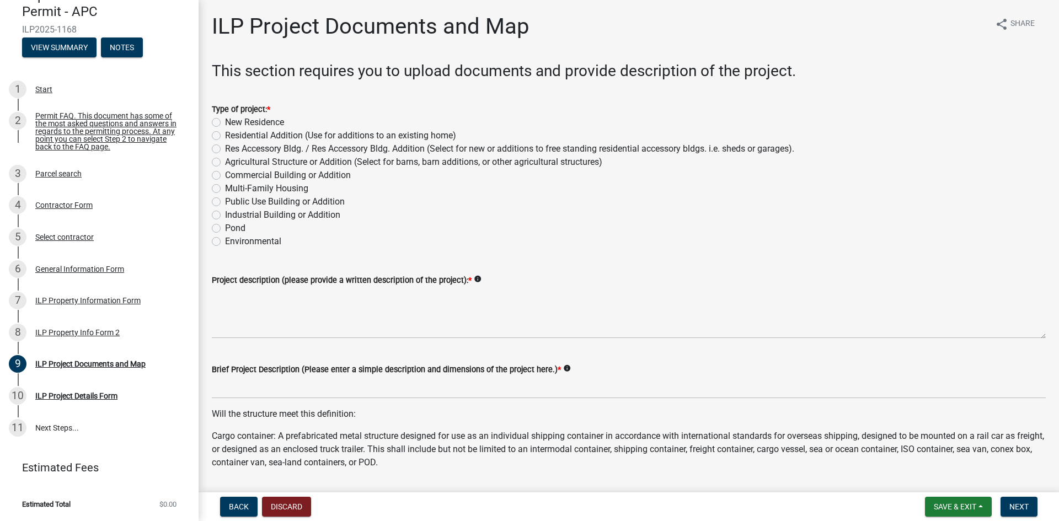
click at [232, 121] on label "New Residence" at bounding box center [254, 122] width 59 height 13
click at [232, 121] on input "New Residence" at bounding box center [228, 119] width 7 height 7
radio input "true"
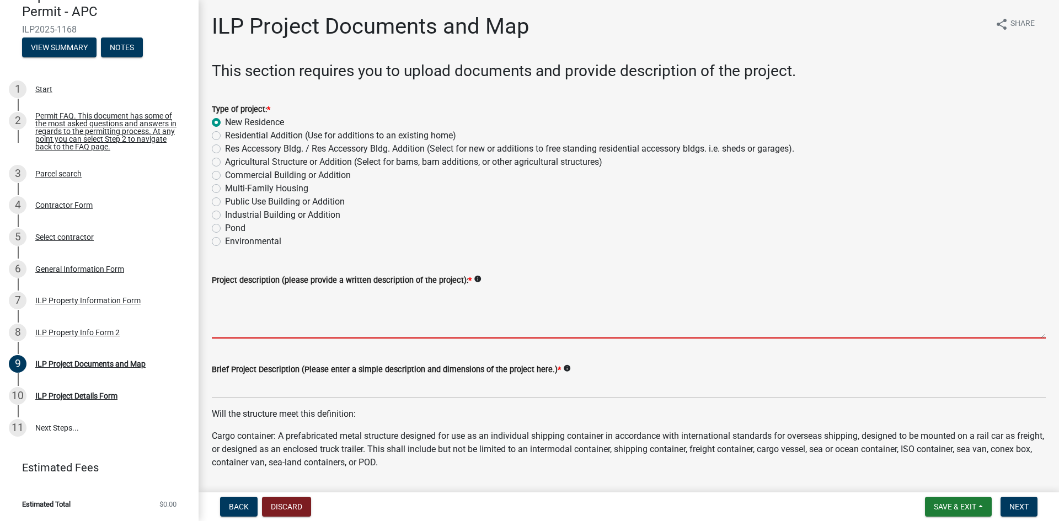
click at [264, 331] on textarea "Project description (please provide a written description of the project): *" at bounding box center [629, 313] width 834 height 52
click at [293, 298] on textarea "Project description (please provide a written description of the project): *" at bounding box center [629, 313] width 834 height 52
click at [287, 321] on textarea "Project description (please provide a written description of the project): *" at bounding box center [629, 313] width 834 height 52
click at [282, 338] on wm-data-entity-input "Project description (please provide a written description of the project): * in…" at bounding box center [629, 302] width 834 height 89
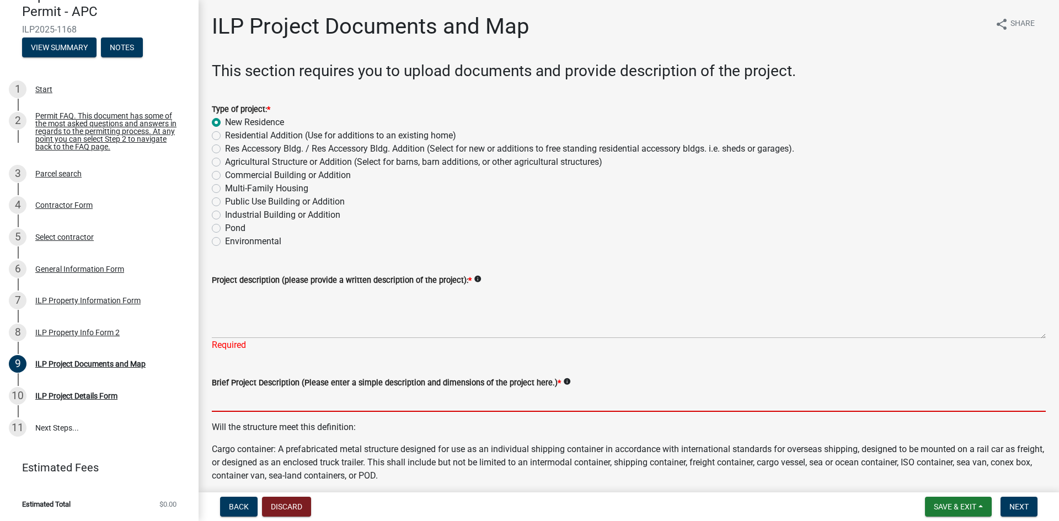
click at [271, 385] on form "Brief Project Description (Please enter a simple description and dimensions of …" at bounding box center [629, 394] width 834 height 36
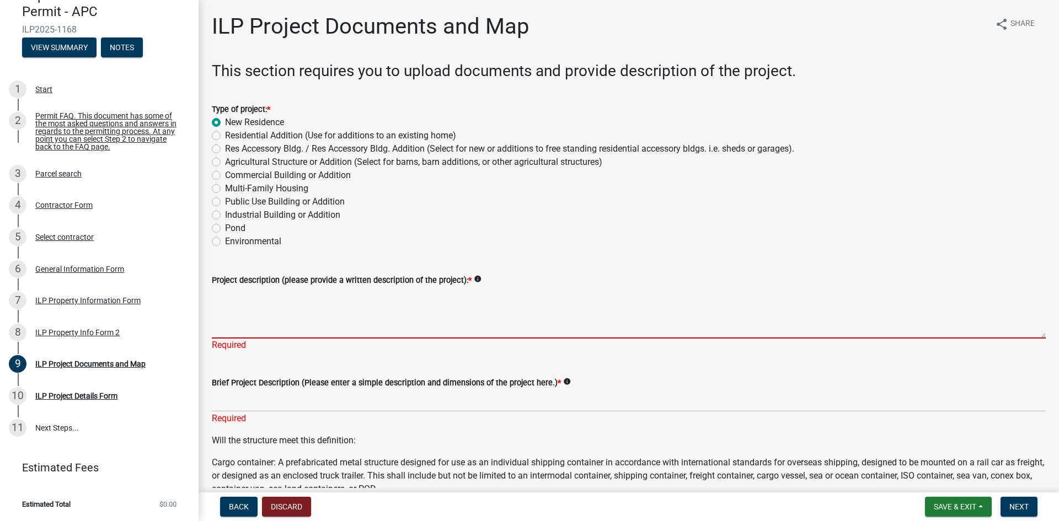
click at [271, 318] on textarea "Project description (please provide a written description of the project): *" at bounding box center [629, 313] width 834 height 52
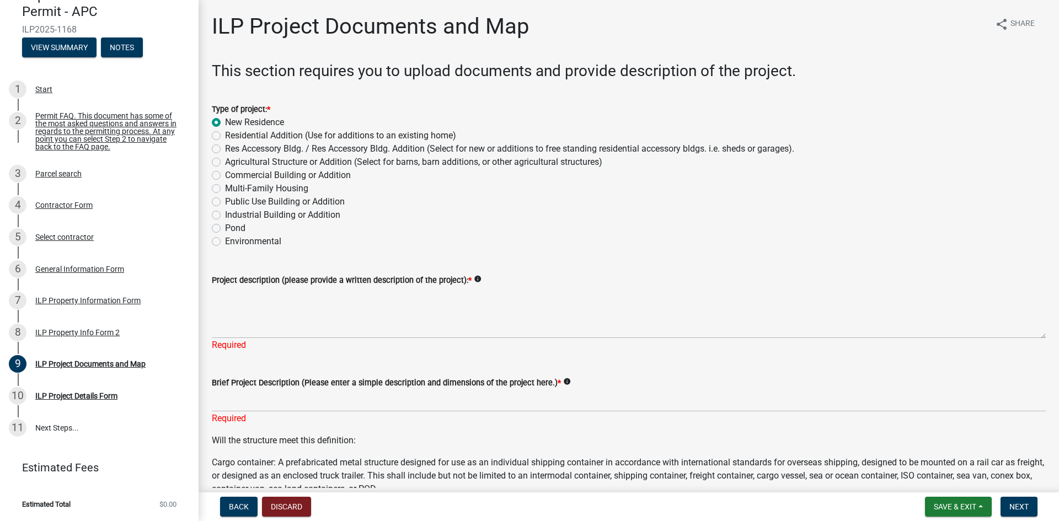
click at [227, 147] on label "Res Accessory Bldg. / Res Accessory Bldg. Addition (Select for new or additions…" at bounding box center [509, 148] width 569 height 13
click at [227, 147] on input "Res Accessory Bldg. / Res Accessory Bldg. Addition (Select for new or additions…" at bounding box center [228, 145] width 7 height 7
radio input "true"
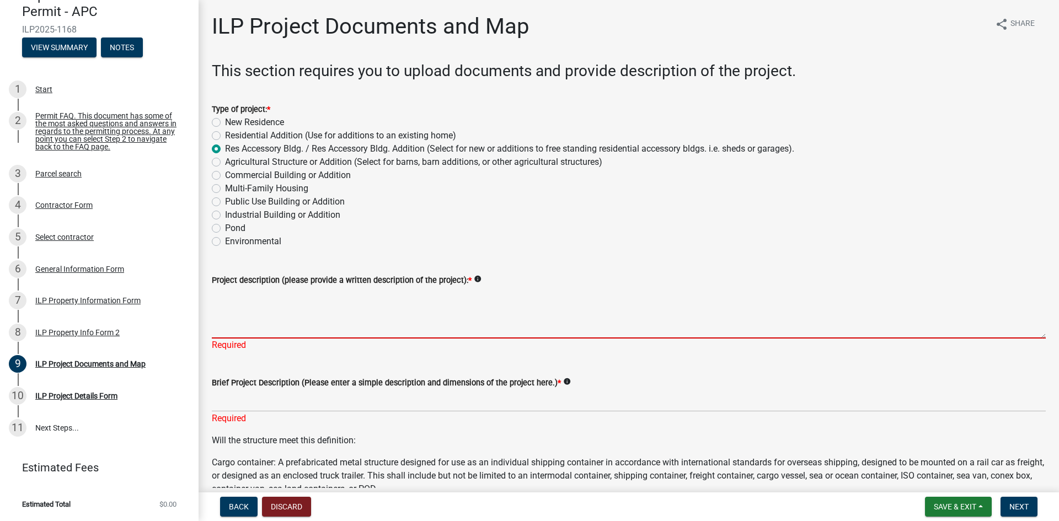
click at [272, 323] on textarea "Project description (please provide a written description of the project): *" at bounding box center [629, 313] width 834 height 52
click at [290, 329] on textarea "Project description (please provide a written description of the project): *" at bounding box center [629, 313] width 834 height 52
click at [374, 297] on textarea "Project description (please provide a written description of the project): *" at bounding box center [629, 313] width 834 height 52
